Goal: Navigation & Orientation: Find specific page/section

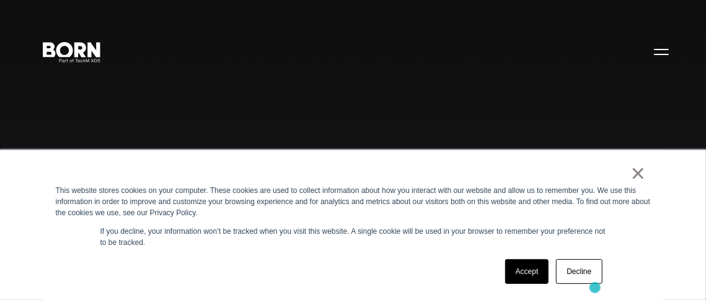
click at [595, 287] on div "Accept Decline" at bounding box center [553, 272] width 105 height 32
click at [585, 272] on link "Decline" at bounding box center [579, 272] width 46 height 25
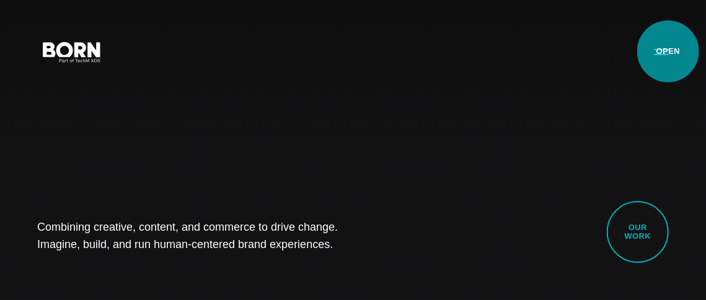
click at [666, 53] on button "Primary Menu" at bounding box center [661, 51] width 30 height 26
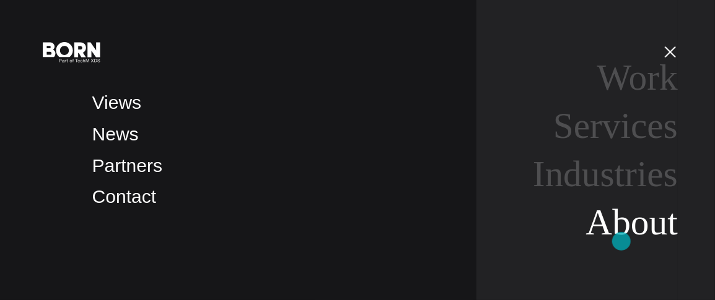
click at [621, 242] on link "About" at bounding box center [632, 222] width 92 height 41
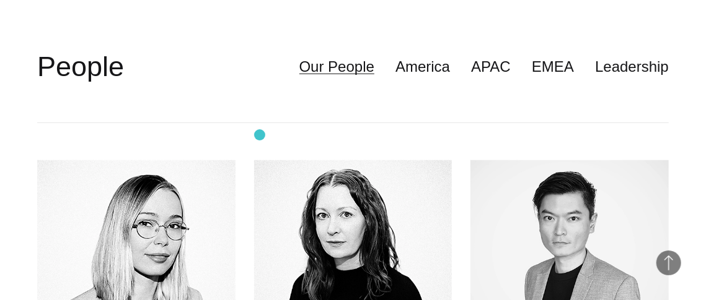
scroll to position [2478, 0]
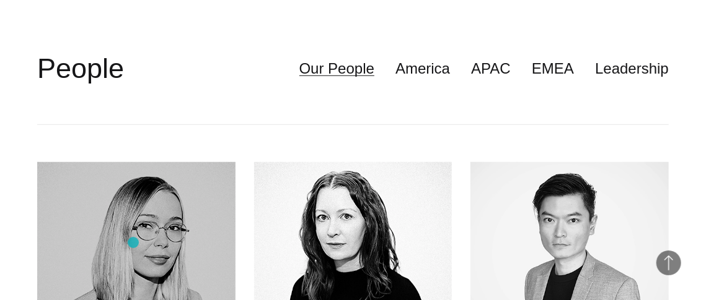
click at [134, 240] on img at bounding box center [136, 262] width 198 height 201
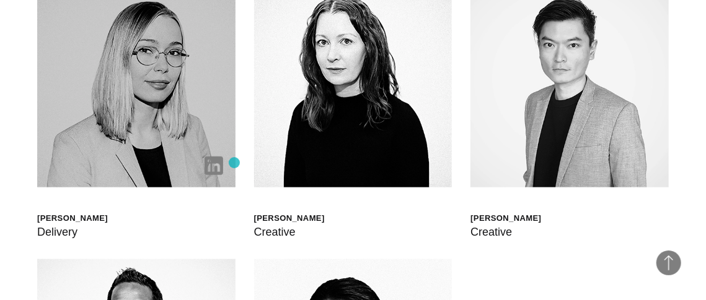
scroll to position [2664, 0]
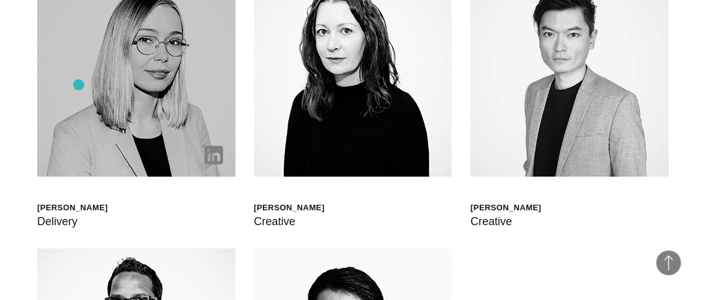
click at [79, 85] on img at bounding box center [136, 76] width 198 height 201
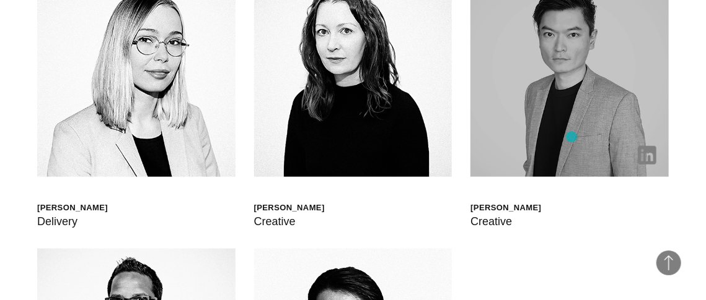
click at [571, 137] on img at bounding box center [569, 76] width 198 height 201
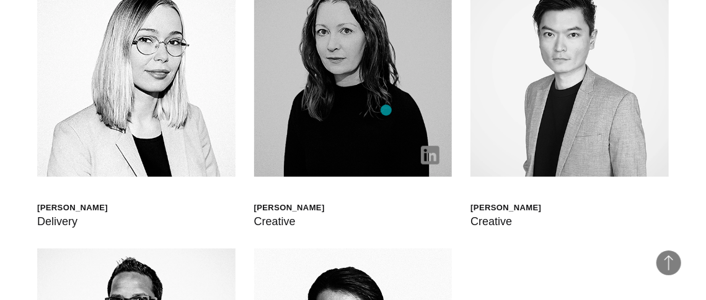
click at [386, 110] on img at bounding box center [353, 76] width 198 height 201
